Goal: Task Accomplishment & Management: Use online tool/utility

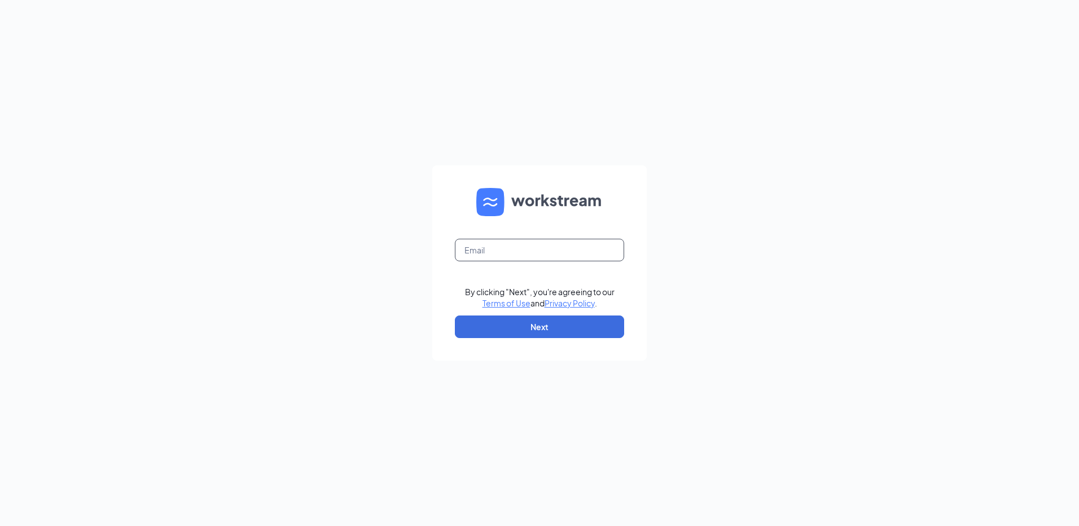
click at [543, 243] on input "text" at bounding box center [539, 250] width 169 height 23
type input "rs039719@tacobell.com"
drag, startPoint x: 555, startPoint y: 324, endPoint x: 551, endPoint y: 318, distance: 7.7
click at [552, 322] on button "Next" at bounding box center [539, 326] width 169 height 23
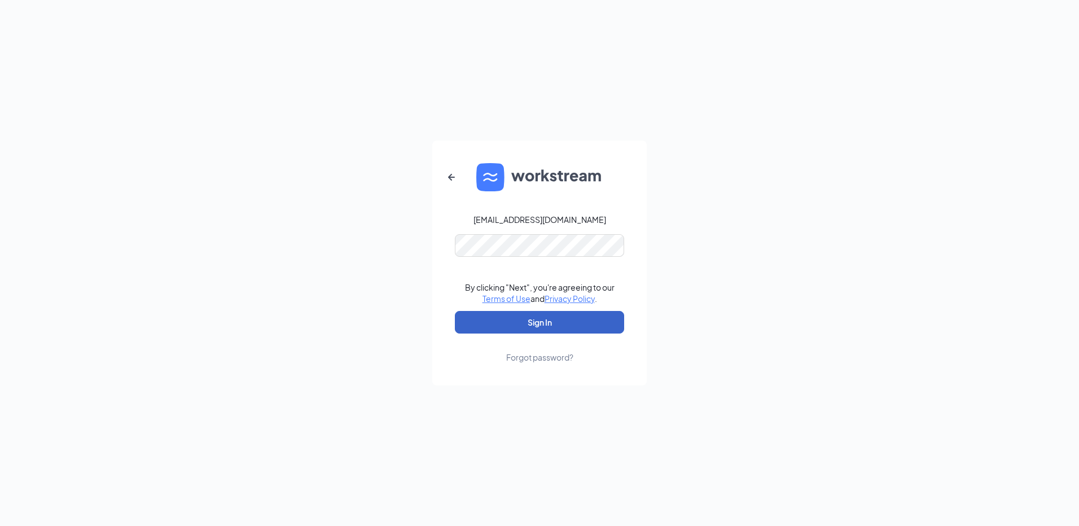
click at [572, 326] on button "Sign In" at bounding box center [539, 322] width 169 height 23
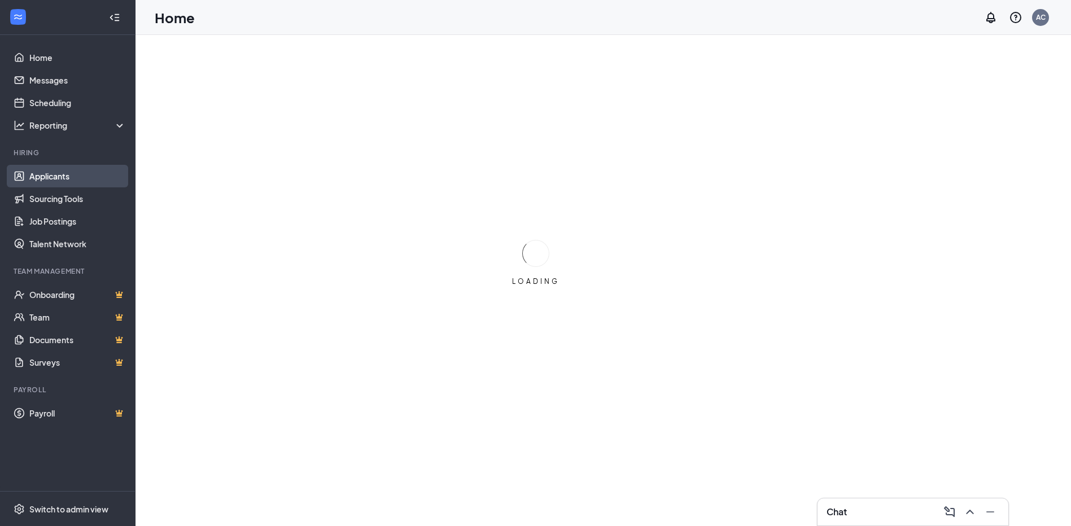
click at [113, 171] on link "Applicants" at bounding box center [77, 176] width 97 height 23
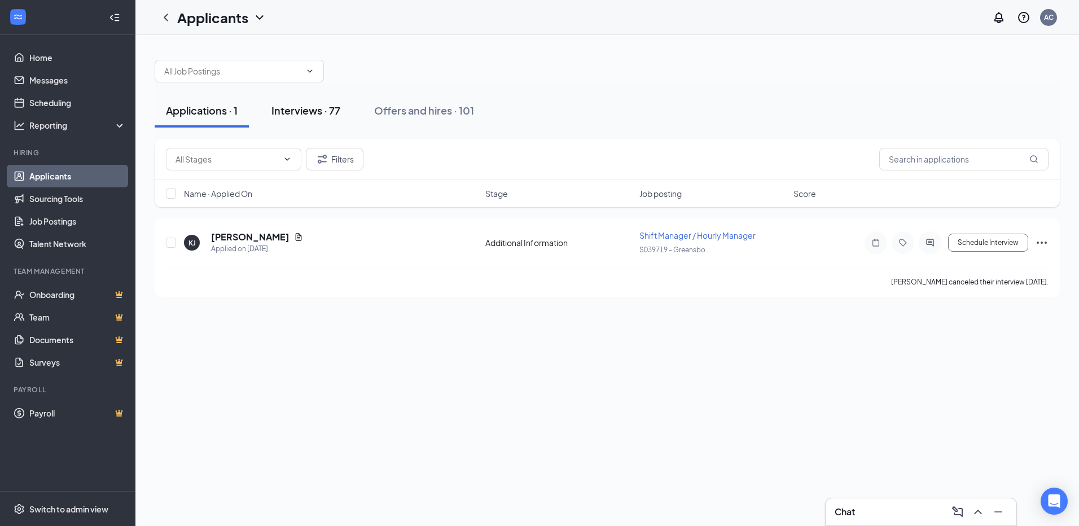
click at [323, 114] on div "Interviews · 77" at bounding box center [305, 110] width 69 height 14
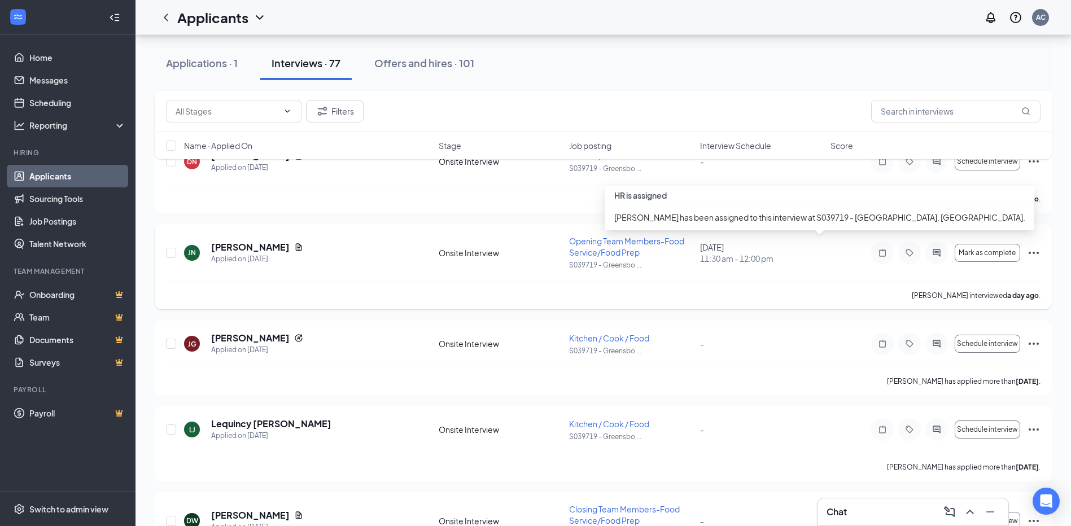
scroll to position [282, 0]
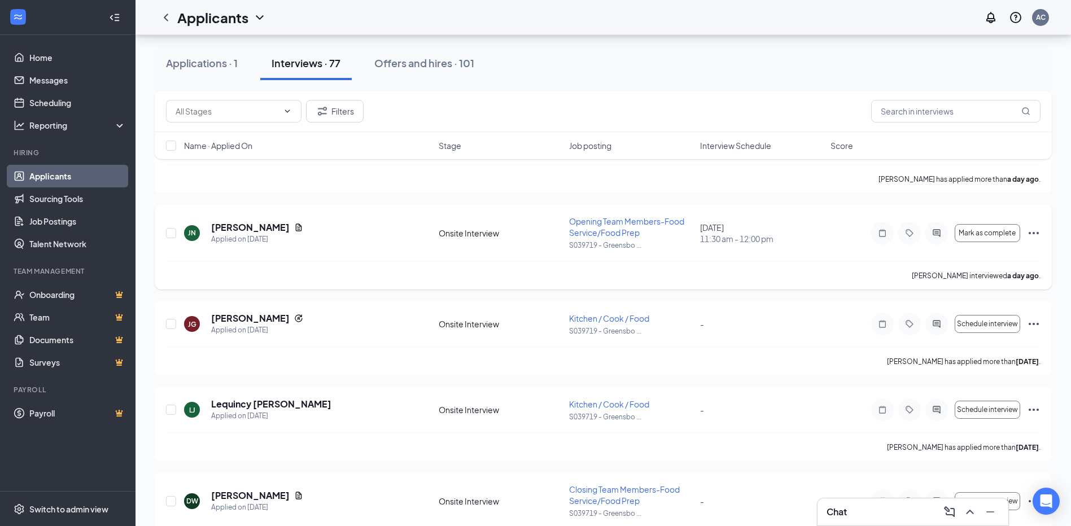
click at [587, 225] on span "Opening Team Members-Food Service/Food Prep" at bounding box center [626, 226] width 115 height 21
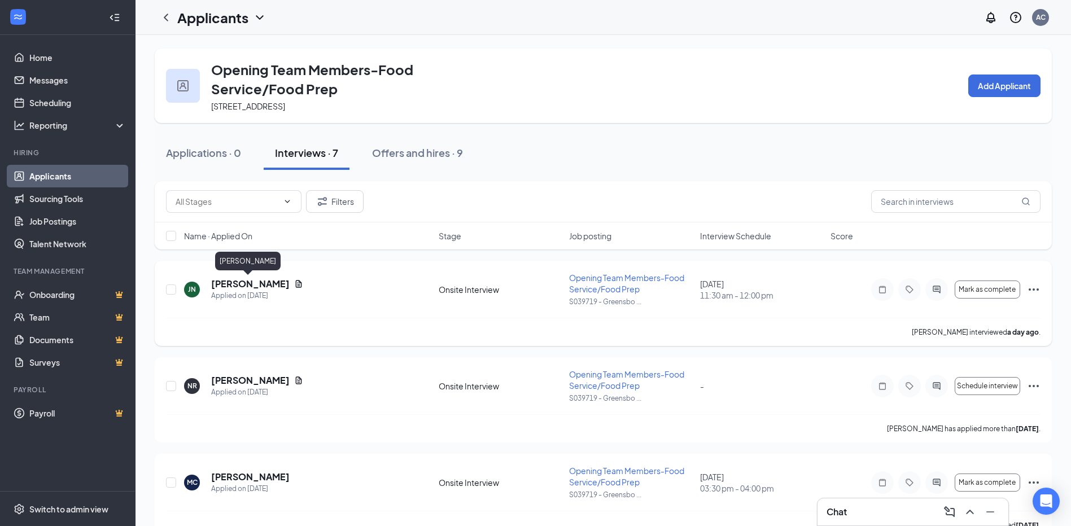
click at [226, 282] on h5 "[PERSON_NAME]" at bounding box center [250, 284] width 78 height 12
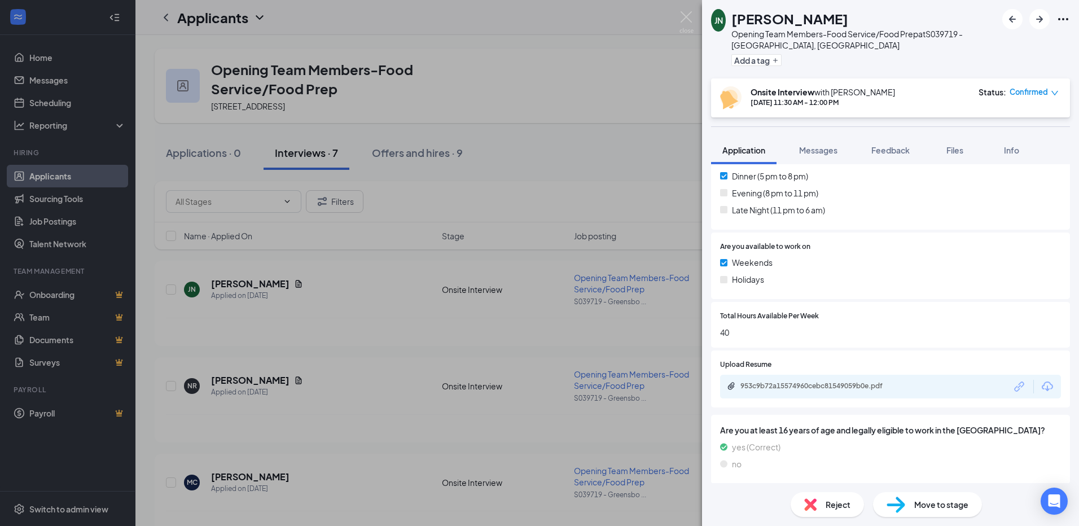
scroll to position [466, 0]
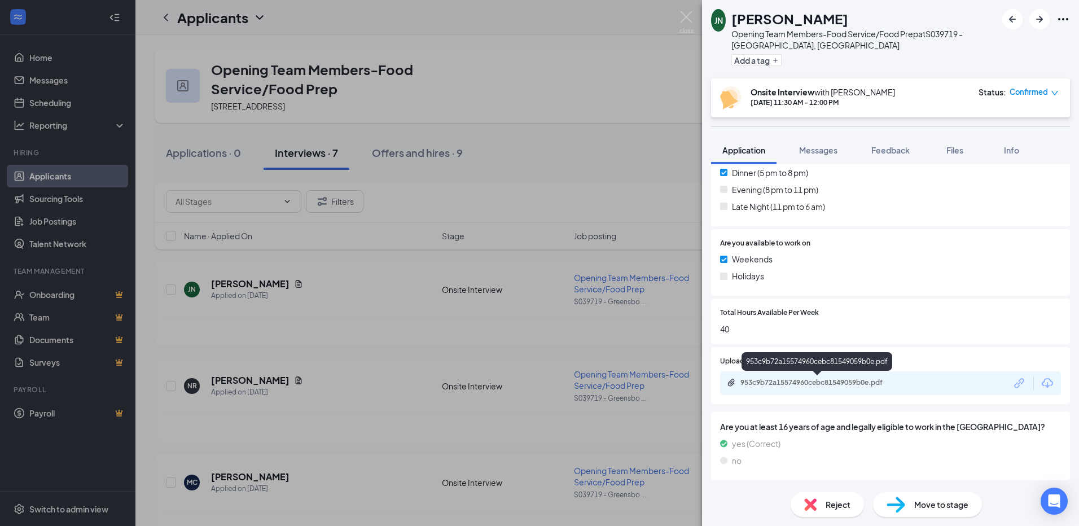
click at [780, 385] on div "953c9b72a15574960cebc81549059b0e.pdf" at bounding box center [819, 382] width 158 height 9
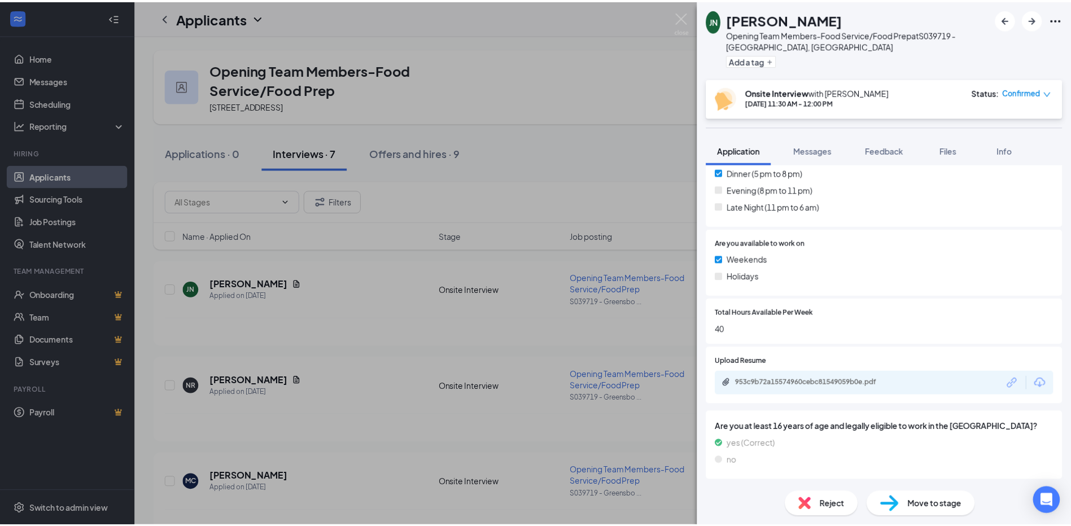
scroll to position [461, 0]
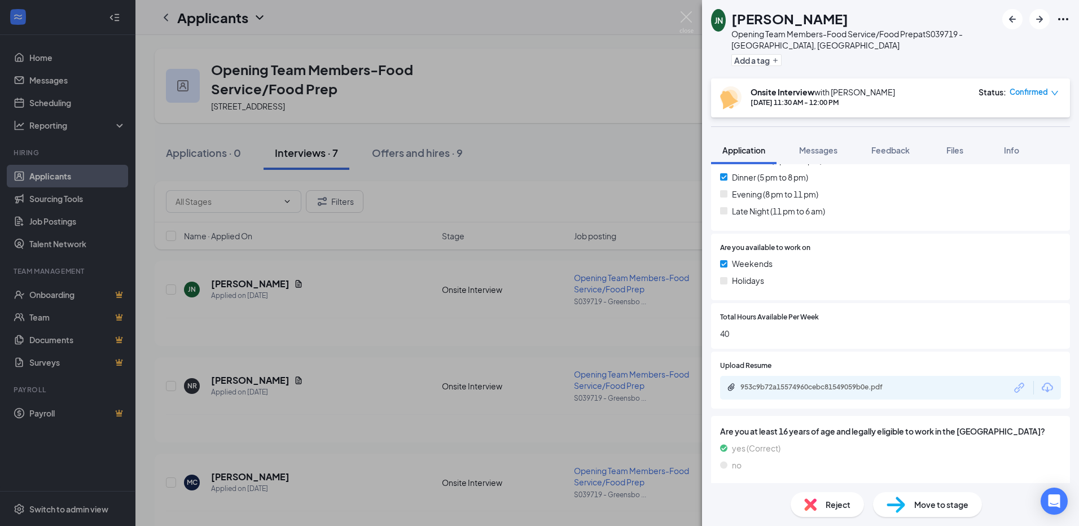
click at [611, 136] on div "JN [PERSON_NAME] Opening Team Members-Food Service/Food Prep at S039719 - [GEOG…" at bounding box center [539, 263] width 1079 height 526
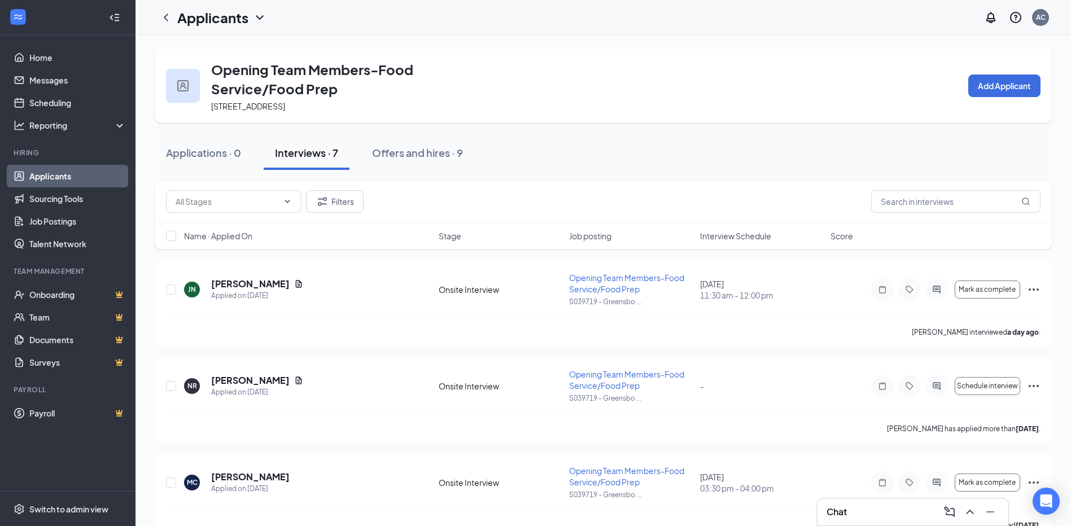
click at [327, 148] on div "Interviews · 7" at bounding box center [306, 153] width 63 height 14
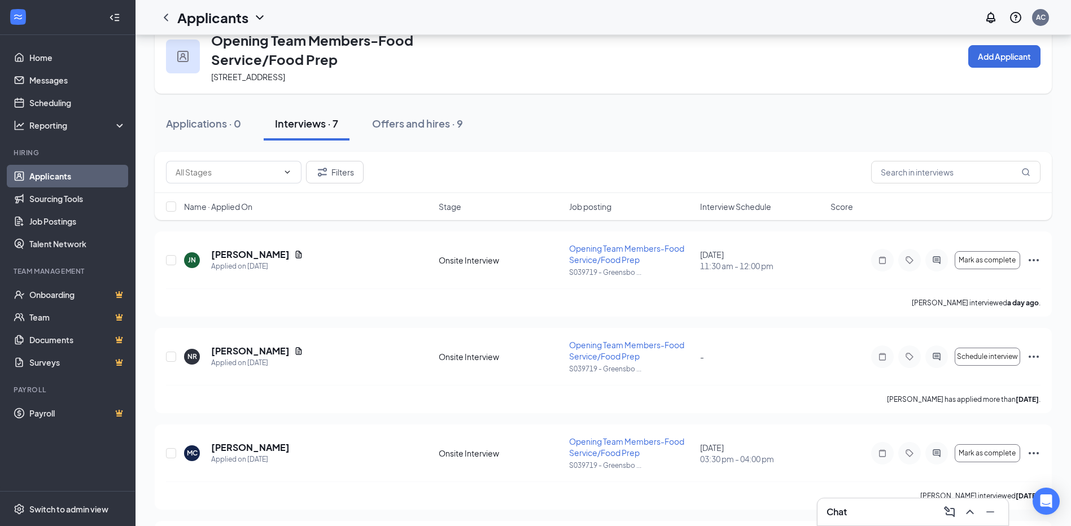
scroll to position [56, 0]
